Goal: Task Accomplishment & Management: Manage account settings

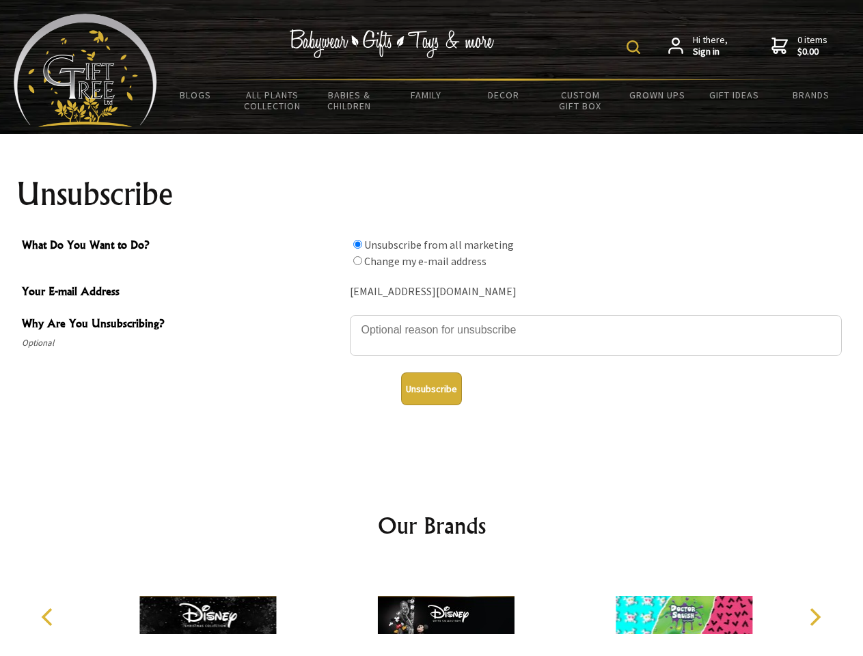
click at [636, 47] on img at bounding box center [634, 47] width 14 height 14
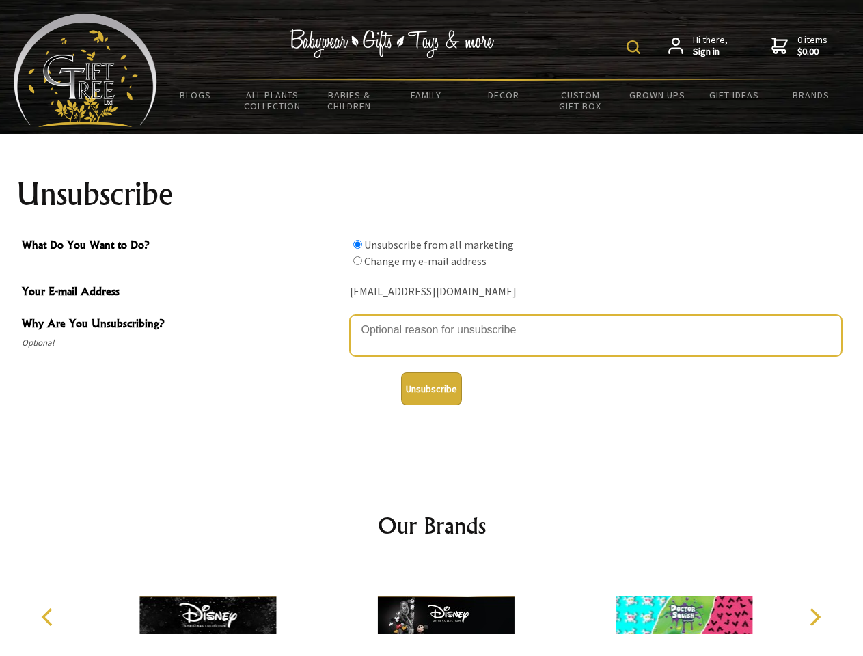
click at [432, 320] on textarea "Why Are You Unsubscribing?" at bounding box center [596, 335] width 492 height 41
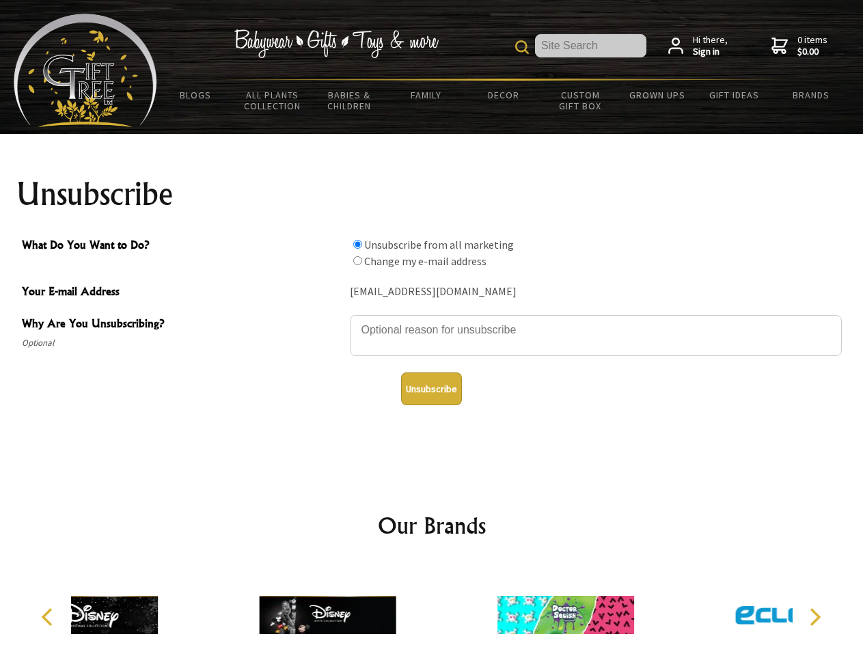
click at [357, 244] on input "What Do You Want to Do?" at bounding box center [357, 244] width 9 height 9
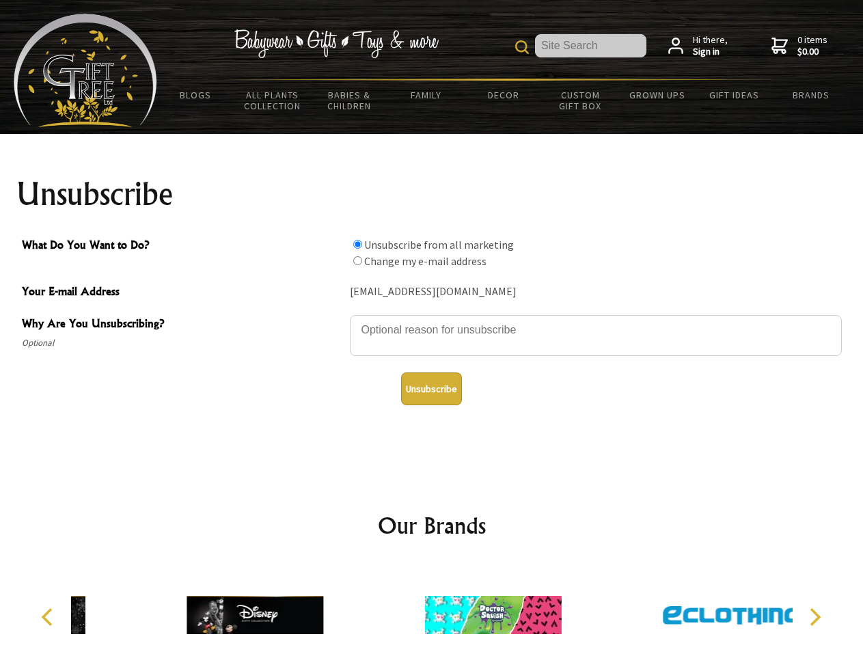
click at [357, 260] on input "What Do You Want to Do?" at bounding box center [357, 260] width 9 height 9
radio input "true"
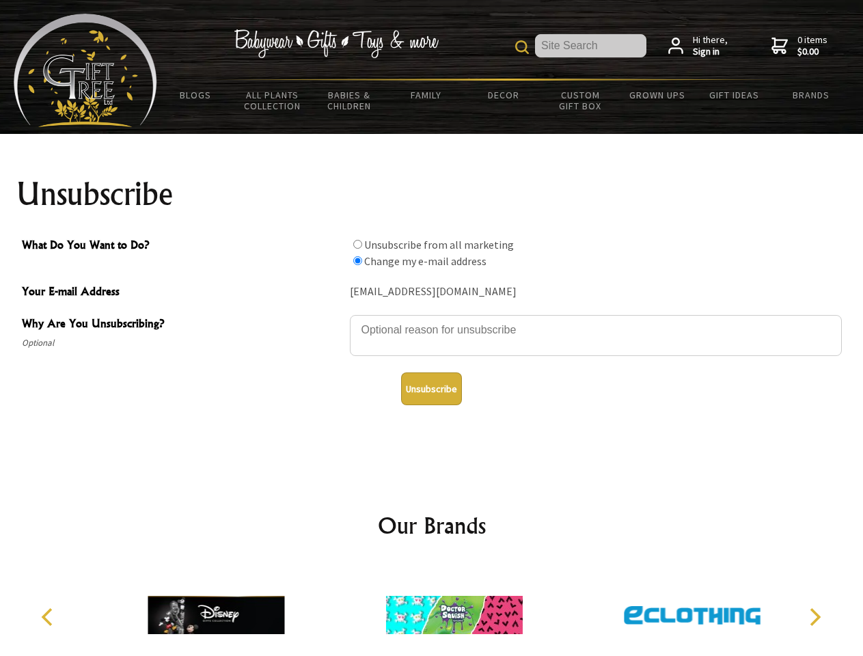
click at [431, 389] on button "Unsubscribe" at bounding box center [431, 389] width 61 height 33
click at [49, 617] on icon "Previous" at bounding box center [49, 617] width 18 height 18
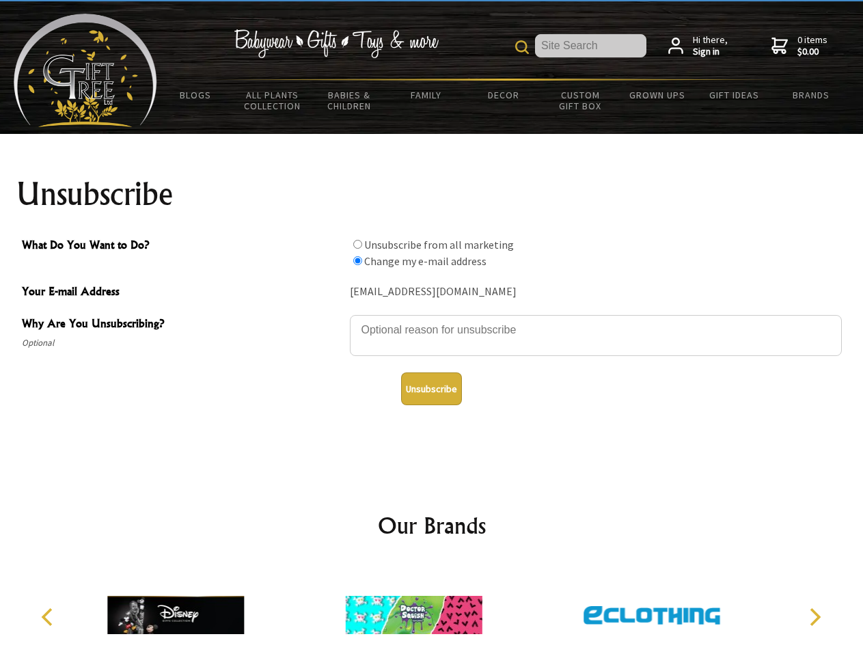
click at [815, 617] on icon "Next" at bounding box center [814, 617] width 18 height 18
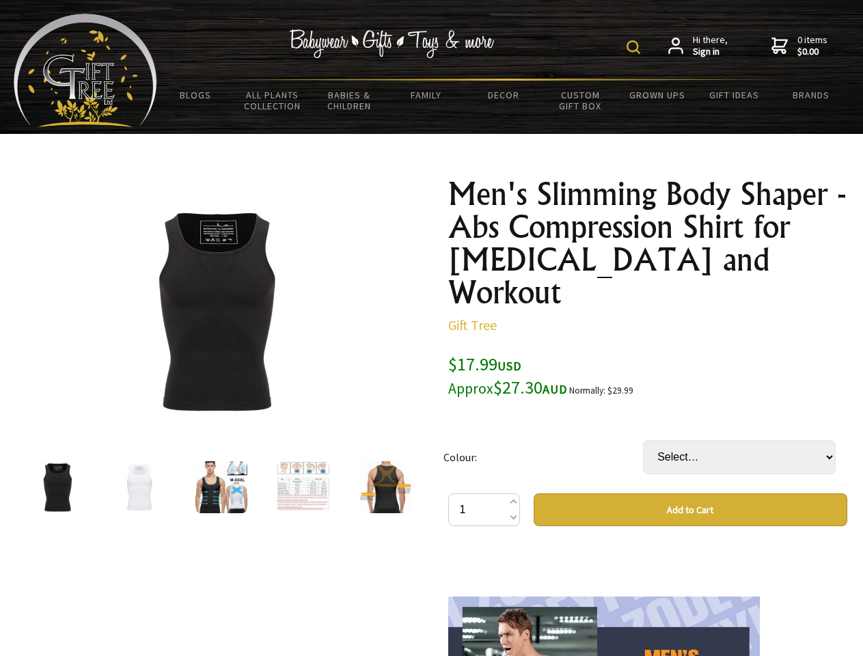
click at [636, 47] on img at bounding box center [634, 47] width 14 height 14
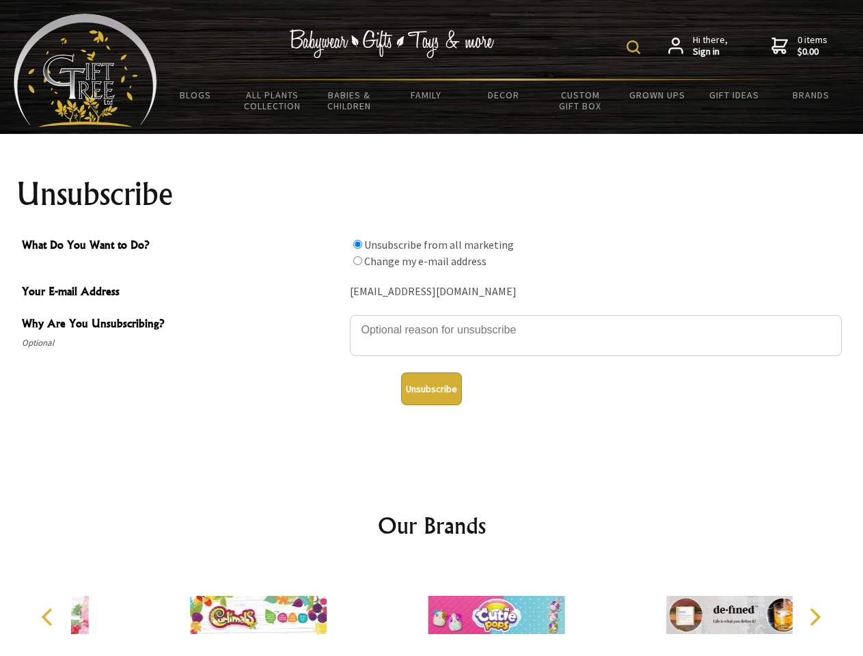
click at [636, 47] on img at bounding box center [634, 47] width 14 height 14
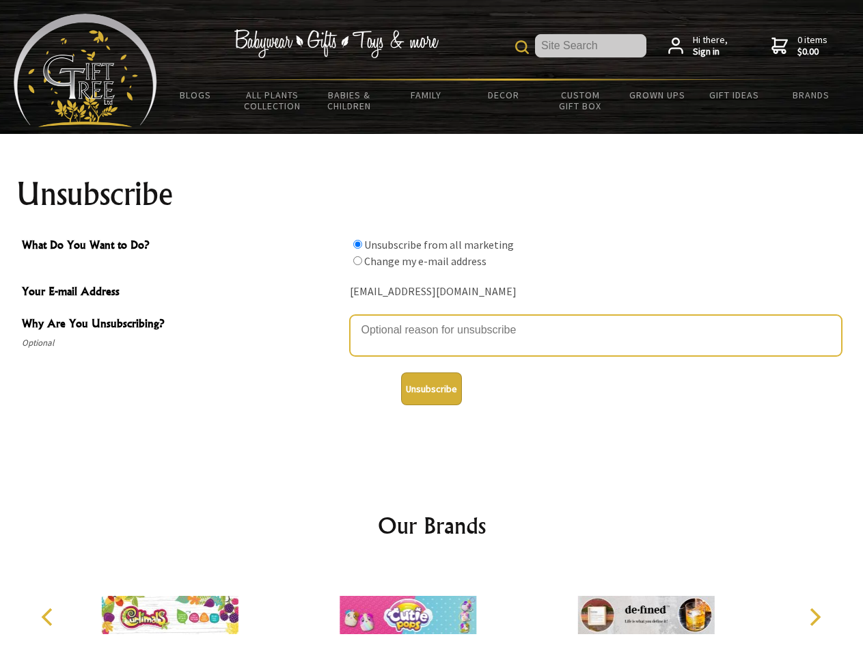
click at [432, 320] on textarea "Why Are You Unsubscribing?" at bounding box center [596, 335] width 492 height 41
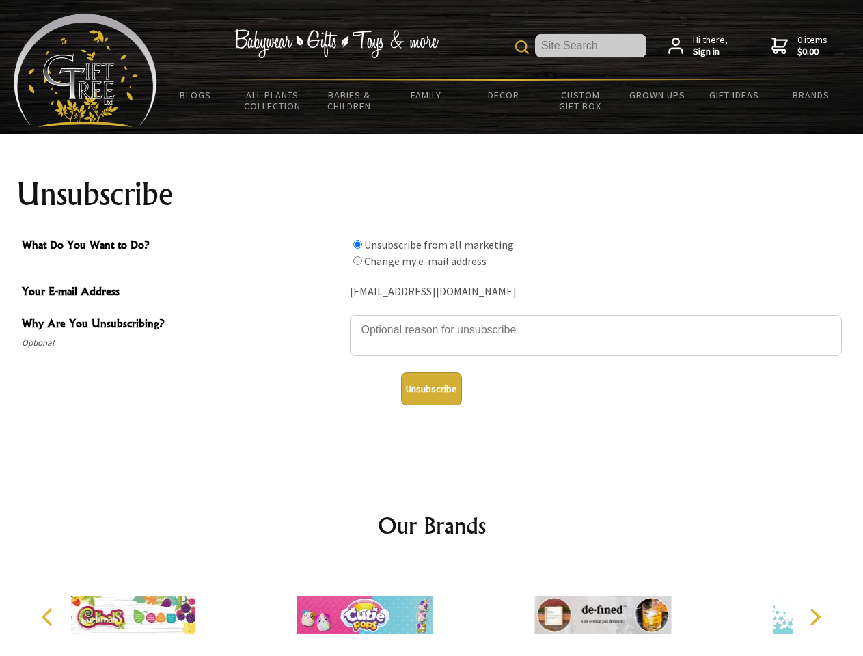
click at [357, 244] on input "What Do You Want to Do?" at bounding box center [357, 244] width 9 height 9
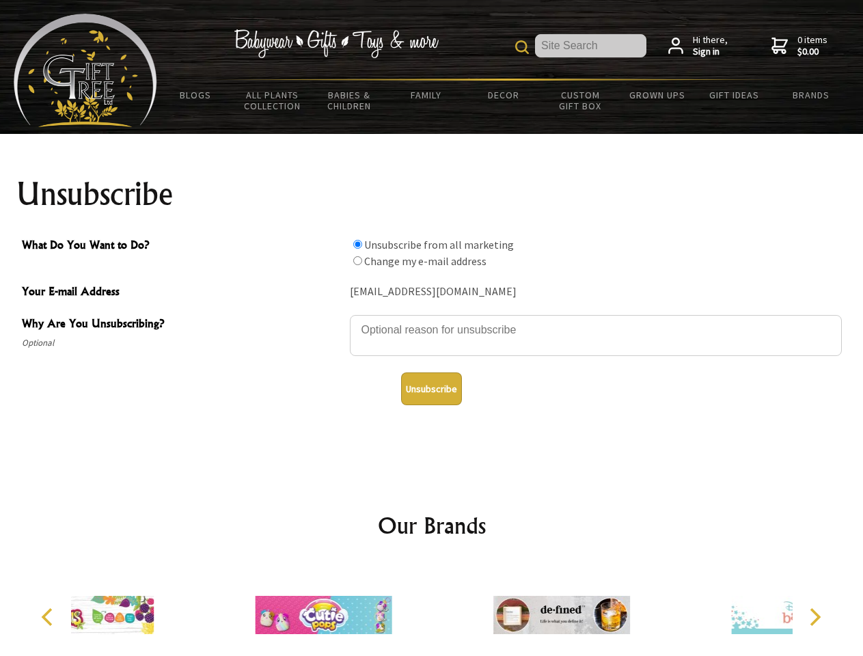
click at [357, 260] on input "What Do You Want to Do?" at bounding box center [357, 260] width 9 height 9
radio input "true"
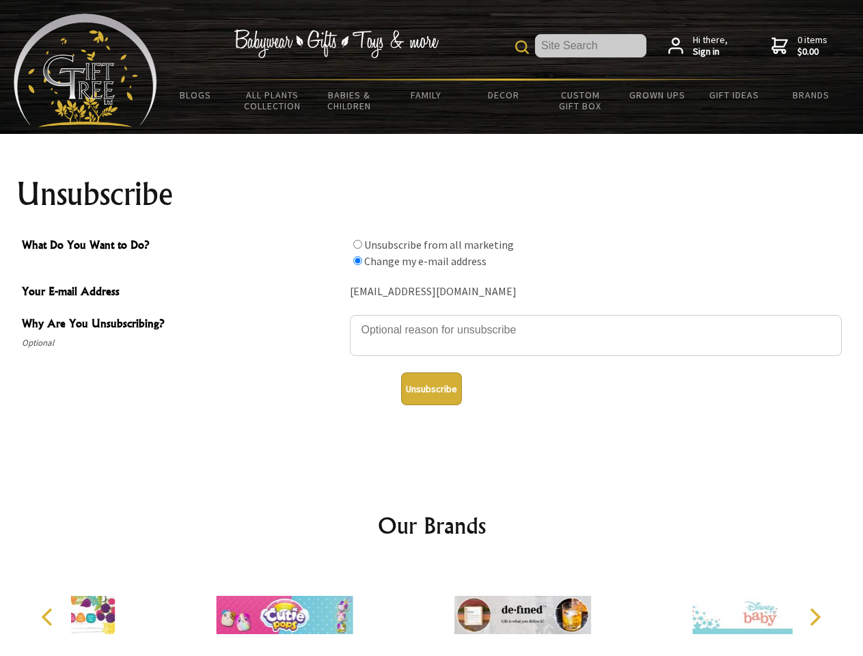
click at [431, 389] on button "Unsubscribe" at bounding box center [431, 389] width 61 height 33
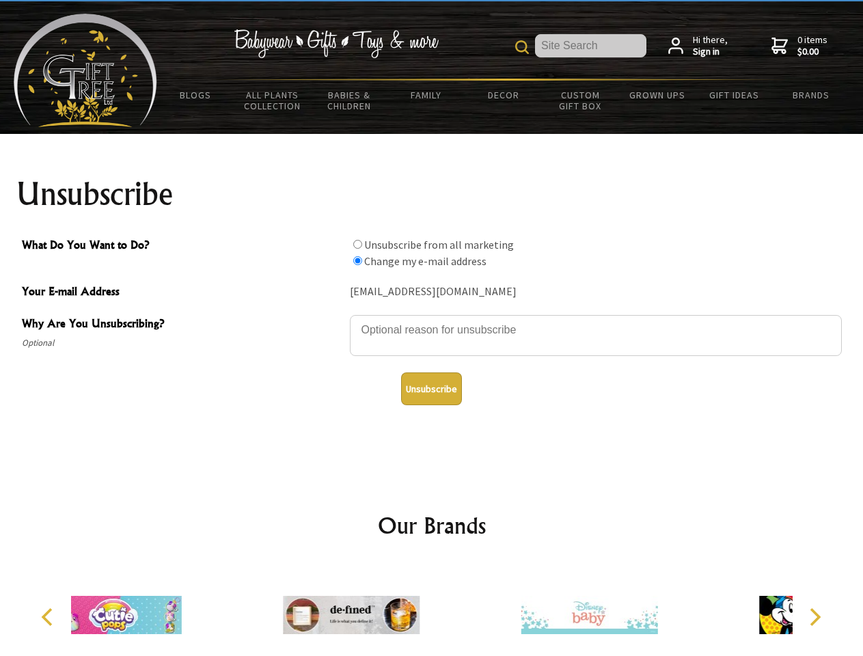
click at [432, 610] on div at bounding box center [351, 617] width 238 height 107
click at [49, 617] on icon "Previous" at bounding box center [49, 617] width 18 height 18
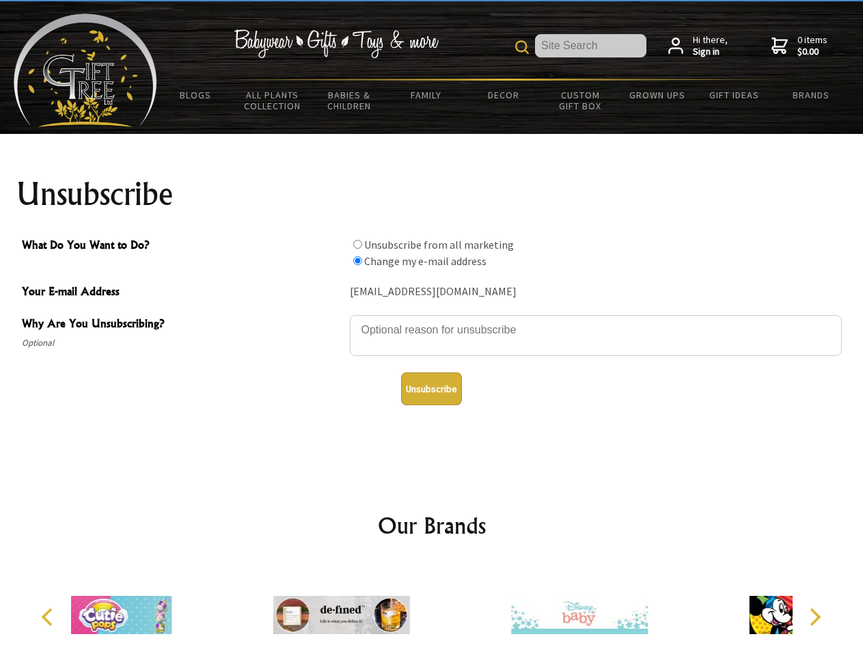
click at [815, 617] on icon "Next" at bounding box center [814, 617] width 18 height 18
